Goal: Entertainment & Leisure: Browse casually

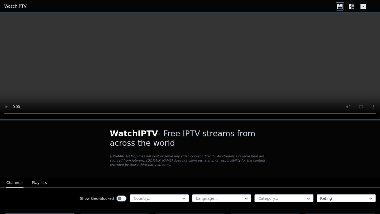
click at [353, 7] on icon at bounding box center [351, 6] width 8 height 8
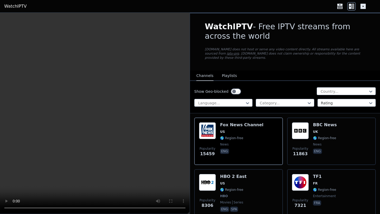
click at [365, 3] on icon at bounding box center [363, 6] width 8 height 8
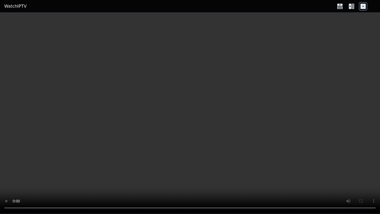
click at [351, 7] on icon at bounding box center [350, 6] width 2 height 5
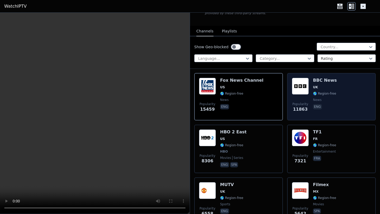
scroll to position [50, 0]
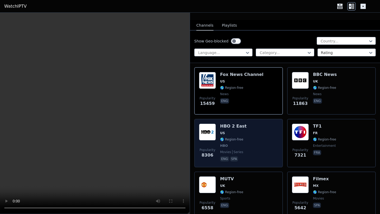
click at [236, 137] on div "HBO 2 East US 🌎 Region-free HBO movies series eng spa" at bounding box center [233, 143] width 26 height 39
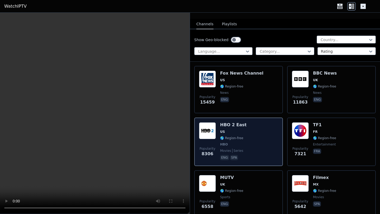
scroll to position [51, 0]
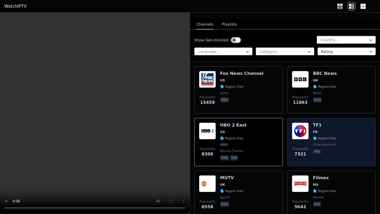
click at [317, 135] on div "TF1 FR 🌎 Region-free entertainment fra" at bounding box center [324, 142] width 23 height 39
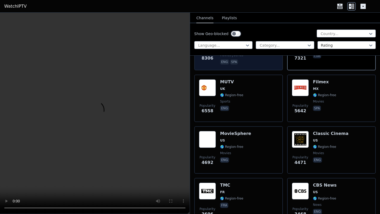
scroll to position [149, 0]
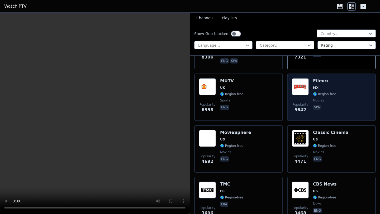
click at [324, 92] on span "🌎 Region-free" at bounding box center [324, 94] width 23 height 4
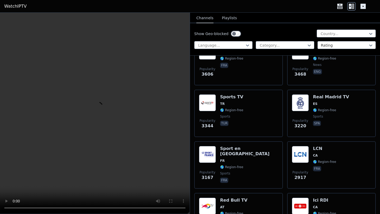
scroll to position [289, 0]
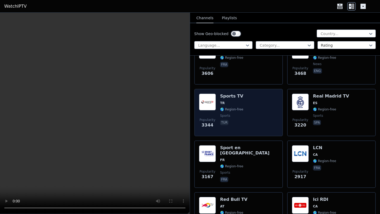
click at [243, 109] on div "Popularity 3344 Sports TV TR 🌎 Region-free sports tur" at bounding box center [238, 113] width 79 height 38
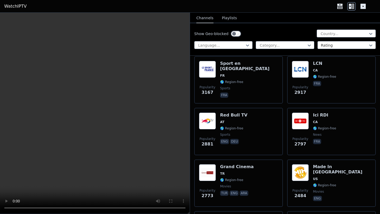
scroll to position [366, 0]
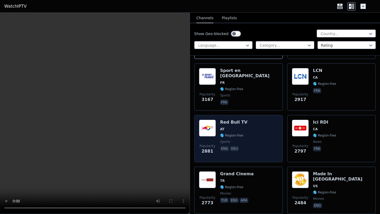
click at [261, 132] on div "Popularity 2881 Red Bull TV AT 🌎 Region-free sports eng deu" at bounding box center [238, 139] width 79 height 38
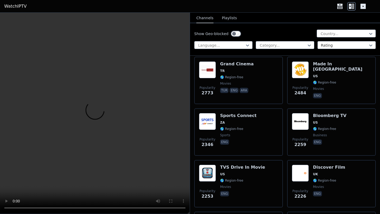
scroll to position [478, 0]
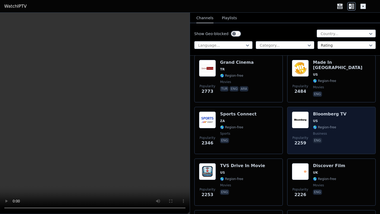
click at [329, 120] on span "US" at bounding box center [330, 121] width 34 height 4
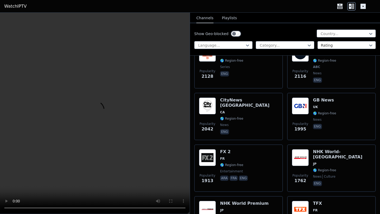
scroll to position [701, 0]
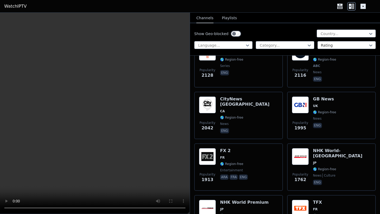
click at [273, 48] on div at bounding box center [282, 45] width 47 height 5
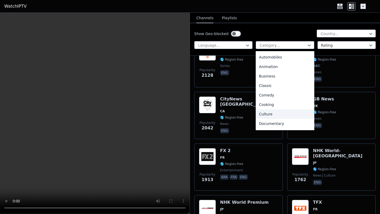
scroll to position [0, 0]
click at [272, 73] on div "Animation" at bounding box center [285, 76] width 58 height 10
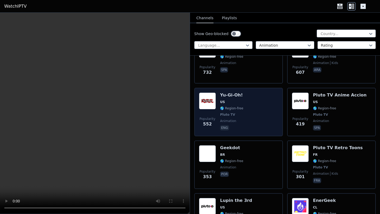
scroll to position [135, 0]
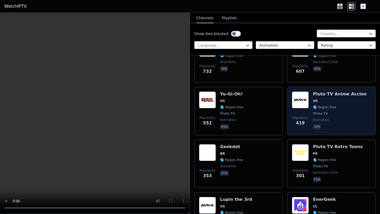
click at [330, 108] on span "🌎 Region-free" at bounding box center [324, 107] width 23 height 4
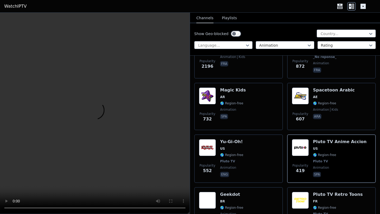
scroll to position [0, 0]
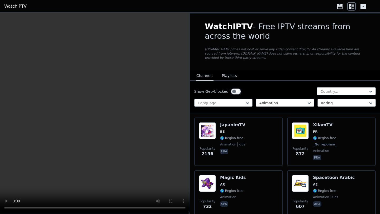
click at [336, 89] on div at bounding box center [344, 91] width 48 height 5
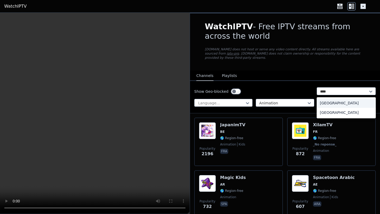
type input "*****"
click at [336, 111] on div "[GEOGRAPHIC_DATA]" at bounding box center [346, 113] width 59 height 10
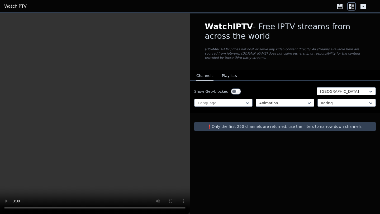
click at [303, 103] on div at bounding box center [282, 103] width 47 height 5
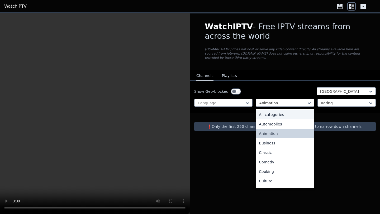
click at [285, 118] on div "All categories" at bounding box center [285, 115] width 58 height 10
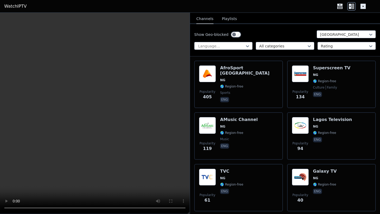
scroll to position [67, 0]
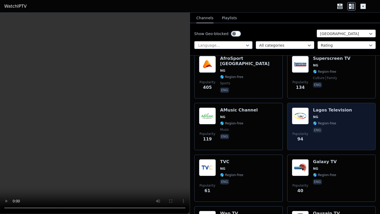
click at [329, 119] on span "NG" at bounding box center [332, 117] width 39 height 4
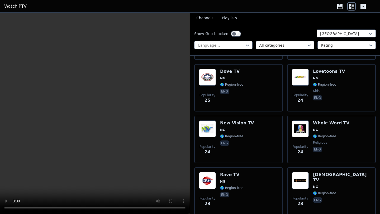
scroll to position [365, 0]
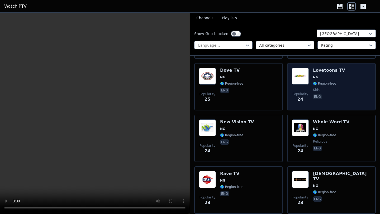
click at [337, 89] on span "kids" at bounding box center [329, 90] width 32 height 4
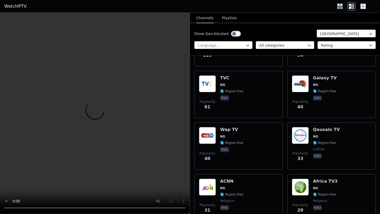
scroll to position [0, 0]
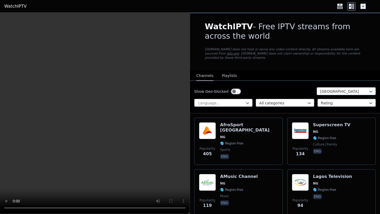
click at [232, 76] on button "Playlists" at bounding box center [229, 76] width 15 height 10
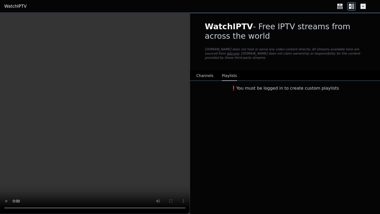
click at [215, 77] on div "Channels Playlists" at bounding box center [216, 76] width 49 height 10
click at [207, 77] on button "Channels" at bounding box center [204, 76] width 17 height 10
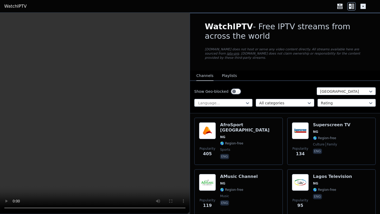
click at [282, 102] on div at bounding box center [282, 103] width 47 height 5
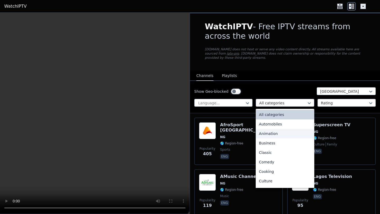
click at [271, 134] on div "Animation" at bounding box center [285, 134] width 58 height 10
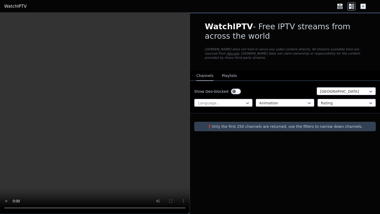
click at [344, 94] on div at bounding box center [344, 91] width 48 height 5
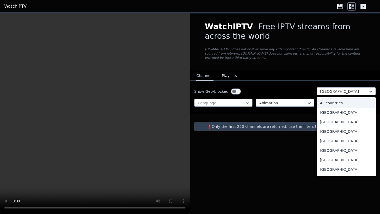
click at [335, 101] on div "All countries" at bounding box center [346, 103] width 59 height 10
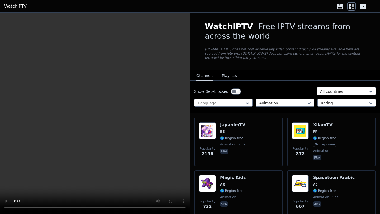
click at [273, 103] on div at bounding box center [282, 103] width 47 height 5
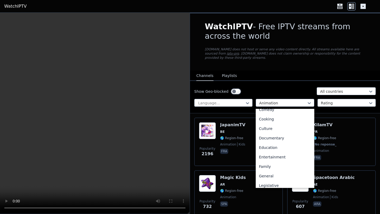
scroll to position [53, 0]
click at [274, 137] on div "Documentary" at bounding box center [285, 138] width 58 height 10
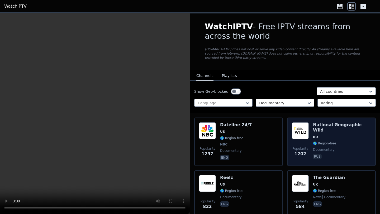
click at [336, 135] on span "RU" at bounding box center [342, 137] width 58 height 4
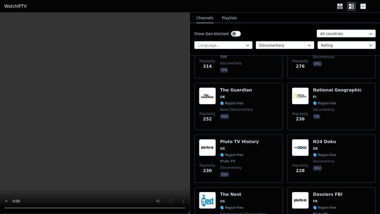
scroll to position [254, 0]
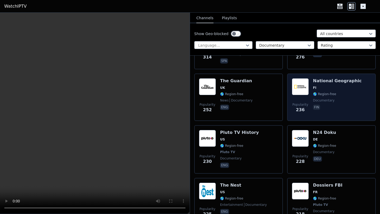
click at [335, 85] on div "National Geographic FI 🌎 Region-free documentary fin" at bounding box center [337, 97] width 49 height 38
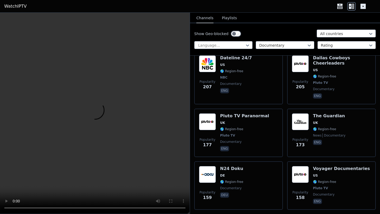
scroll to position [435, 0]
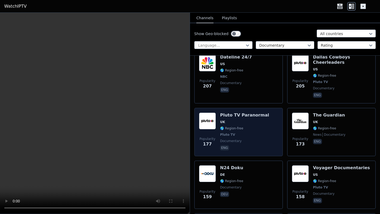
click at [262, 139] on div "Popularity 177 Pluto TV Paranormal UK 🌎 Region-free Pluto TV documentary eng" at bounding box center [238, 132] width 79 height 39
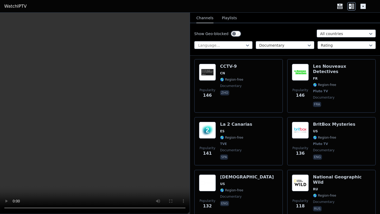
scroll to position [669, 0]
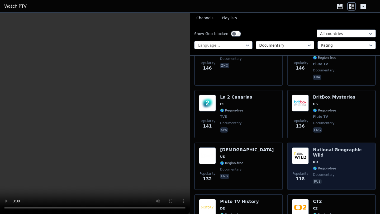
click at [346, 160] on div "National Geographic Wild RU 🌎 Region-free documentary rus" at bounding box center [342, 167] width 58 height 38
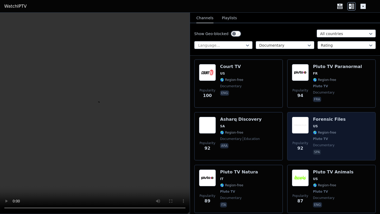
scroll to position [911, 0]
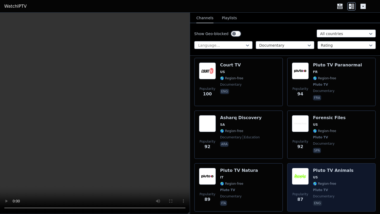
click at [338, 182] on span "🌎 Region-free" at bounding box center [333, 184] width 40 height 4
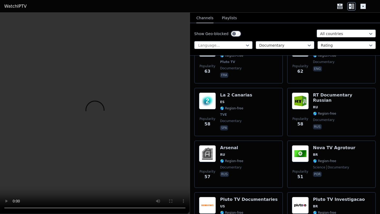
scroll to position [1255, 0]
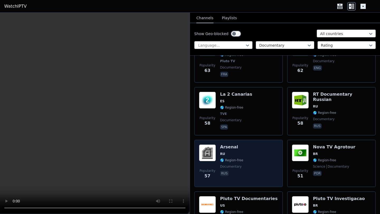
click at [254, 147] on div "Popularity 57 Arsenal RU 🌎 Region-free documentary rus" at bounding box center [238, 164] width 79 height 38
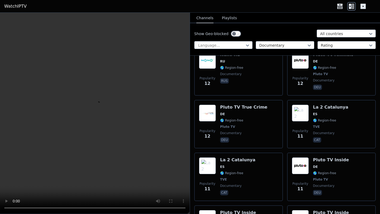
scroll to position [3090, 0]
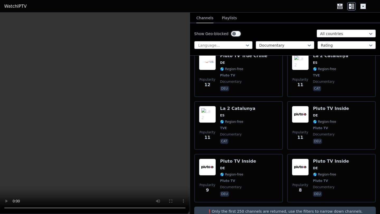
click at [273, 45] on div at bounding box center [282, 45] width 47 height 5
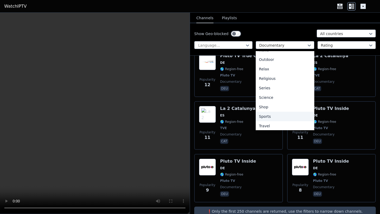
scroll to position [180, 0]
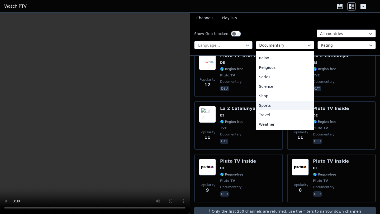
click at [272, 105] on div "Sports" at bounding box center [285, 106] width 58 height 10
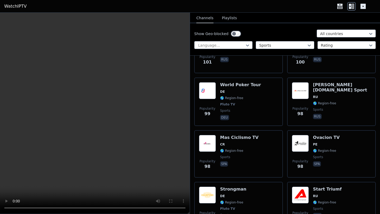
scroll to position [2794, 0]
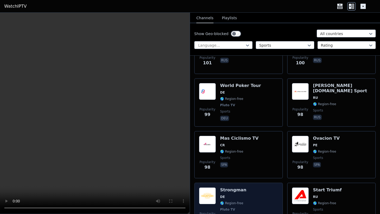
click at [249, 193] on div "Popularity 98 Strongman DE 🌎 Region-free Pluto TV sports deu" at bounding box center [238, 207] width 79 height 39
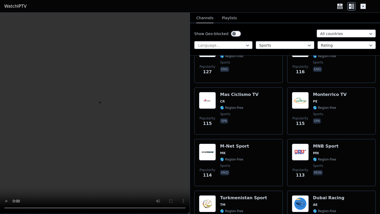
scroll to position [2367, 0]
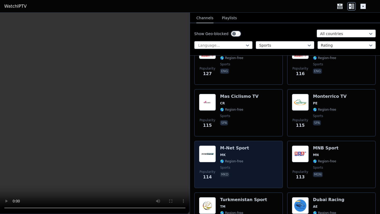
click at [250, 147] on div "Popularity 114 M-Net Sport MK 🌎 Region-free sports mkd" at bounding box center [238, 165] width 79 height 38
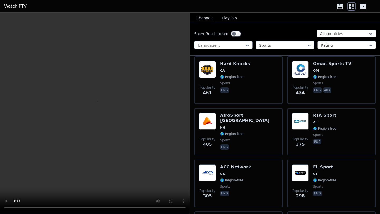
scroll to position [995, 0]
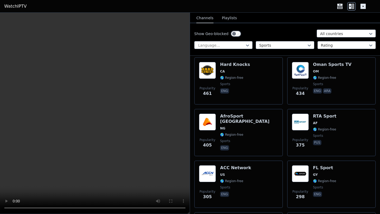
click at [250, 147] on div "AfroSport [GEOGRAPHIC_DATA] NG 🌎 Region-free sports eng" at bounding box center [249, 133] width 58 height 38
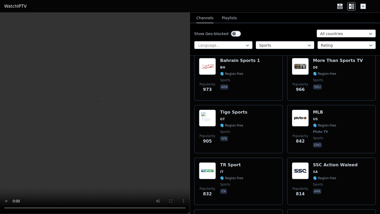
scroll to position [632, 0]
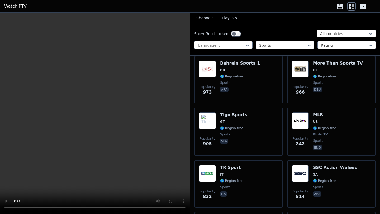
click at [250, 147] on div "Popularity 905 Tigo Sports GT 🌎 Region-free sports spa" at bounding box center [238, 131] width 79 height 39
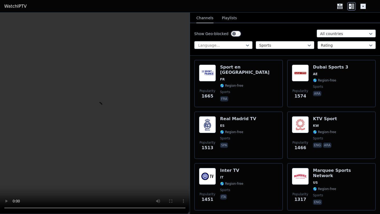
scroll to position [212, 0]
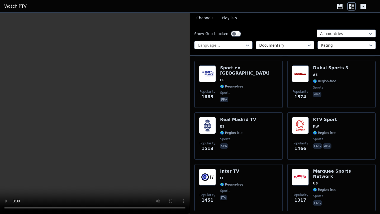
scroll to position [213, 0]
